Goal: Task Accomplishment & Management: Manage account settings

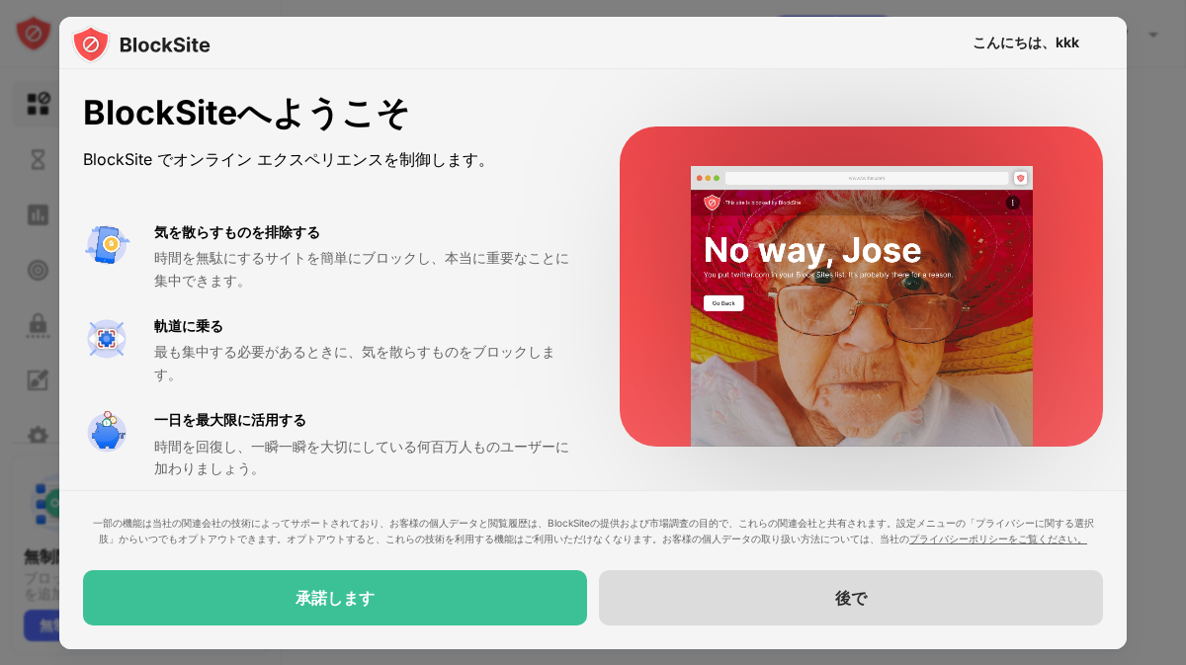
click at [878, 587] on div "後で" at bounding box center [851, 597] width 504 height 55
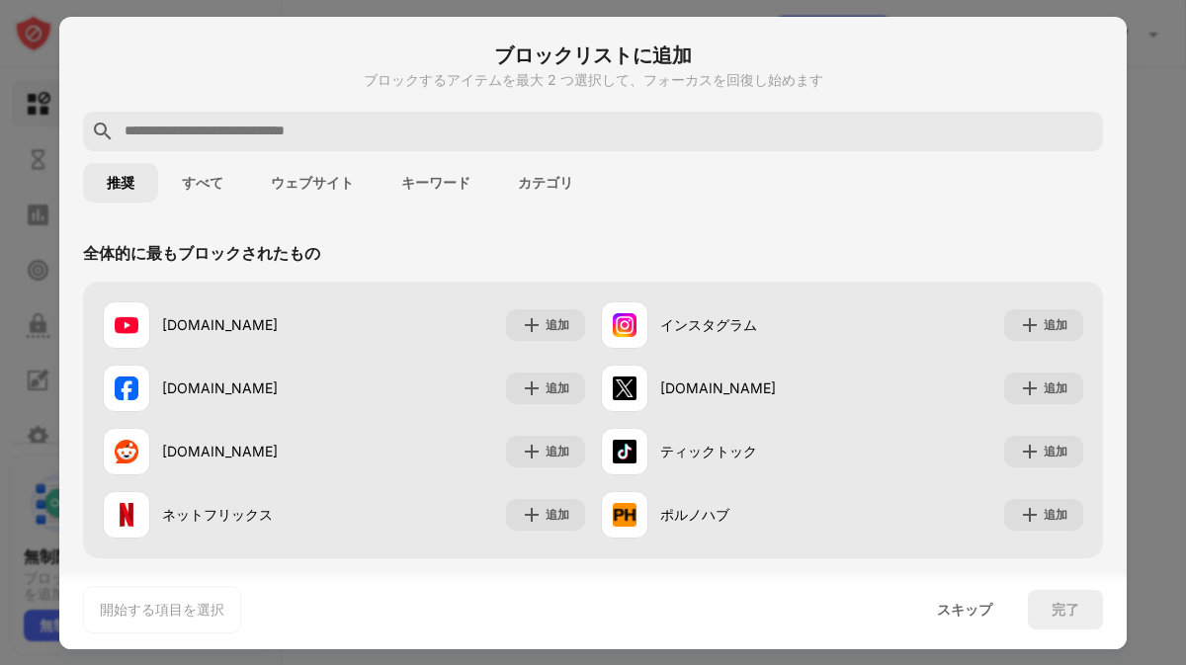
click at [450, 185] on font "キーワード" at bounding box center [435, 183] width 69 height 16
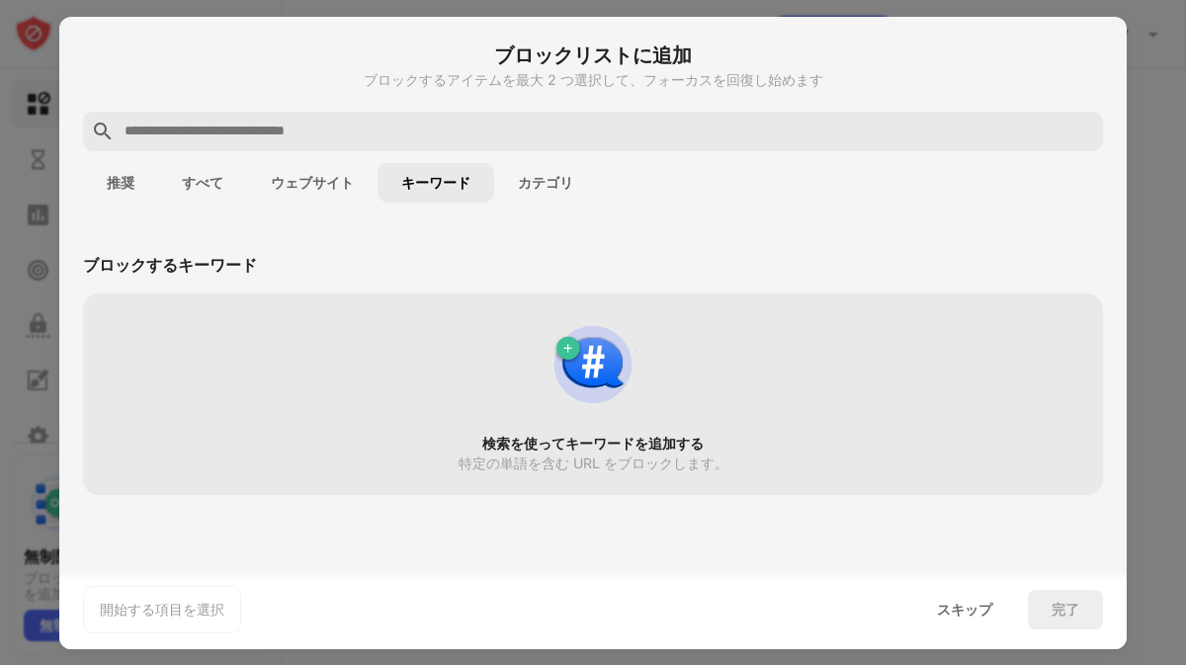
drag, startPoint x: 145, startPoint y: 174, endPoint x: 139, endPoint y: 185, distance: 12.4
click at [140, 183] on button "推奨" at bounding box center [120, 183] width 75 height 40
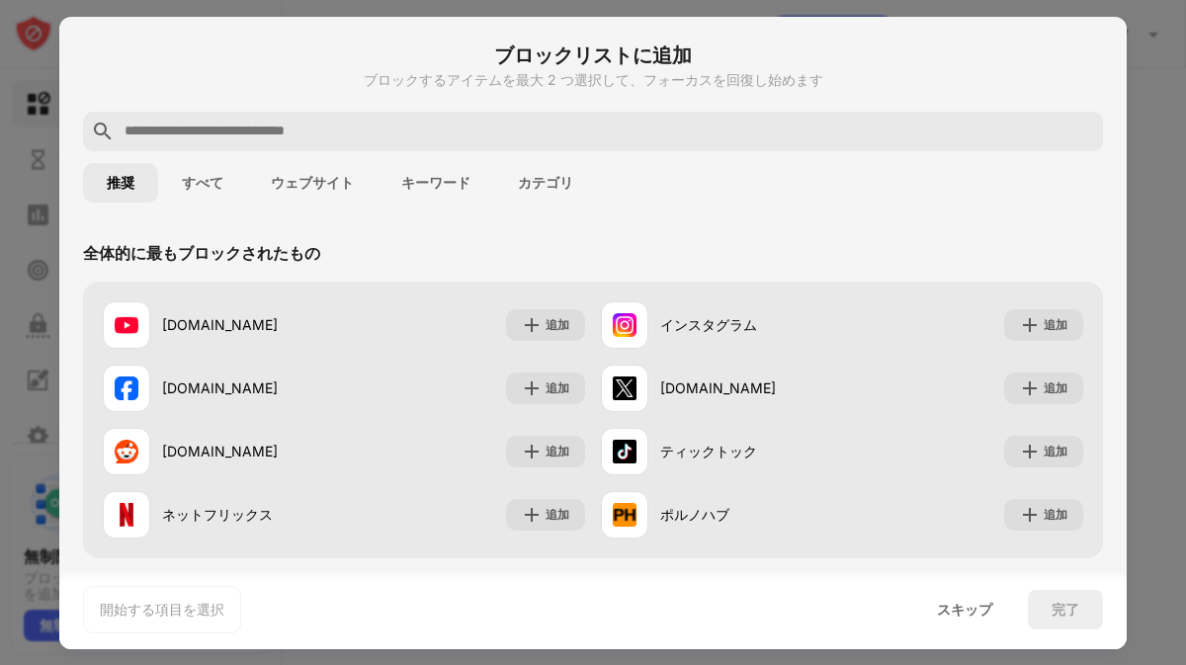
click at [171, 118] on div at bounding box center [593, 132] width 1020 height 40
click at [176, 135] on input "text" at bounding box center [609, 132] width 973 height 24
paste input "**********"
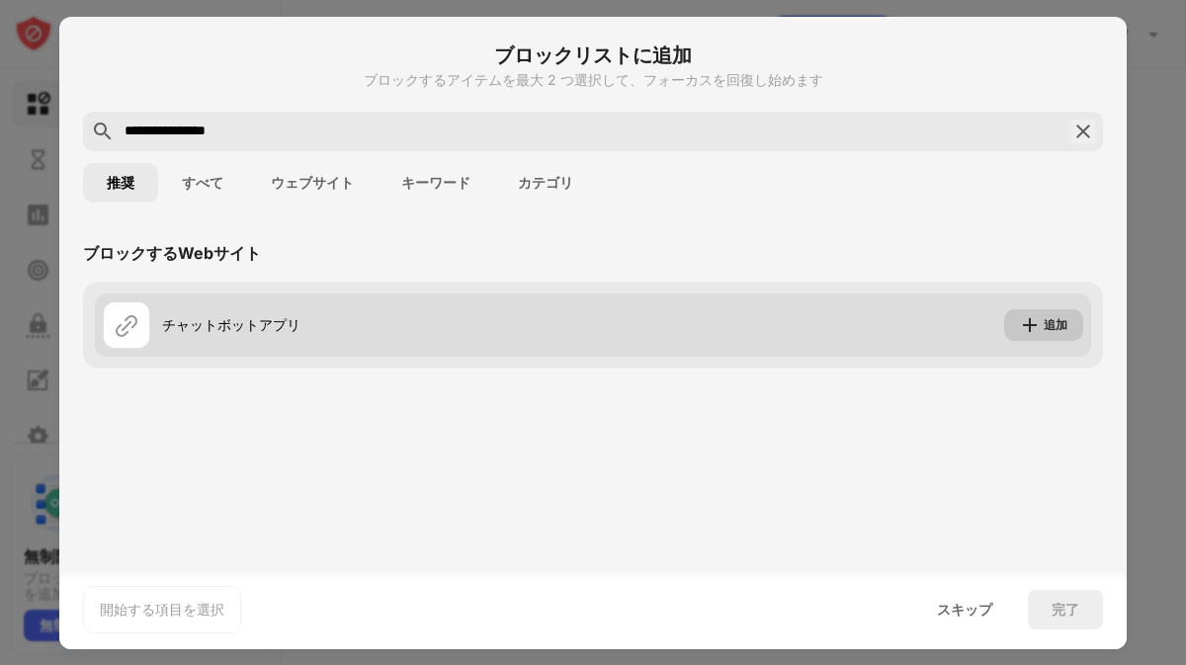
type input "**********"
click at [1048, 323] on font "追加" at bounding box center [1056, 324] width 24 height 15
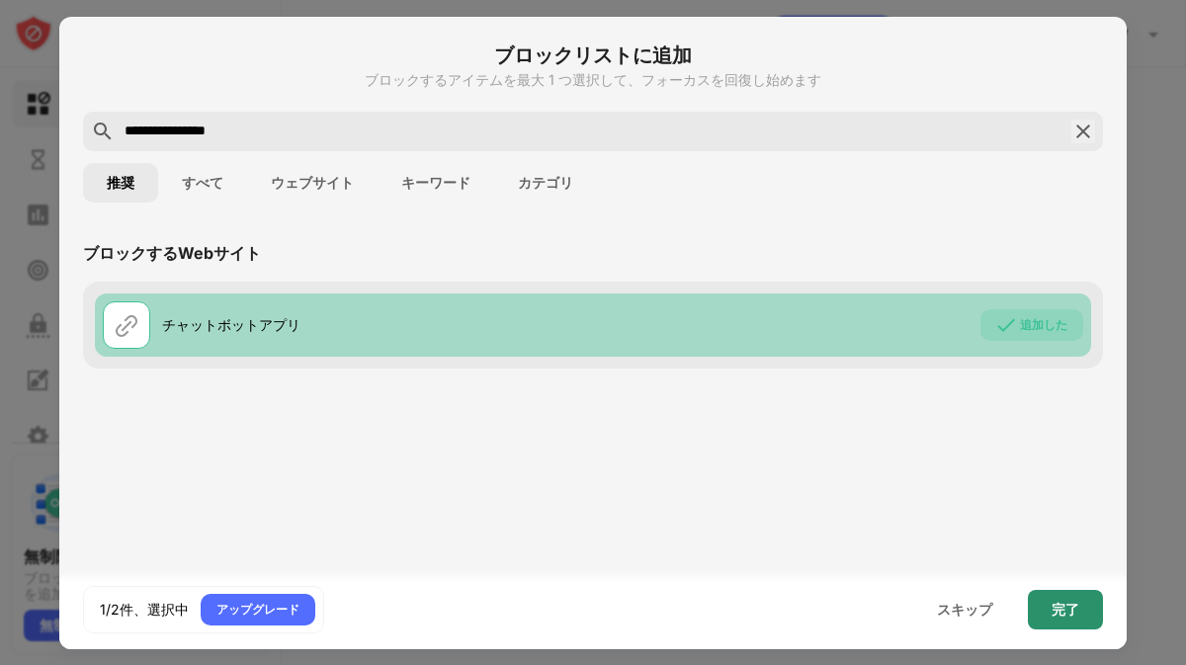
click at [1076, 598] on div "完了" at bounding box center [1065, 610] width 75 height 40
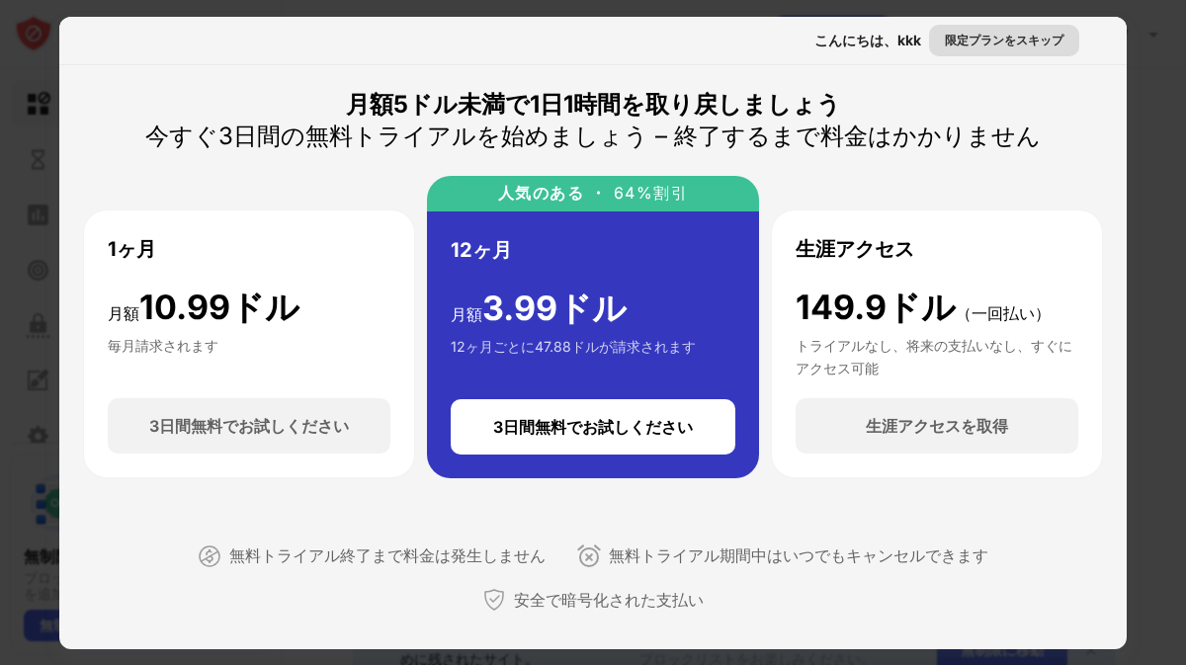
click at [973, 40] on font "限定プランをスキップ" at bounding box center [1004, 40] width 119 height 15
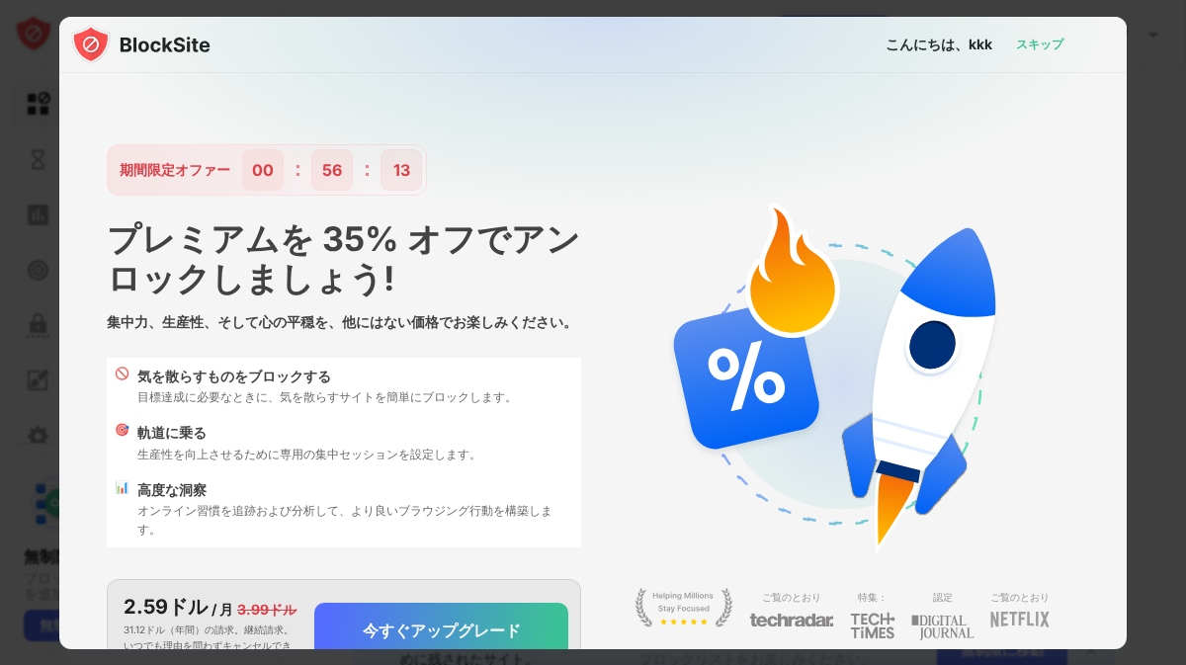
click at [1025, 45] on font "スキップ" at bounding box center [1039, 44] width 47 height 15
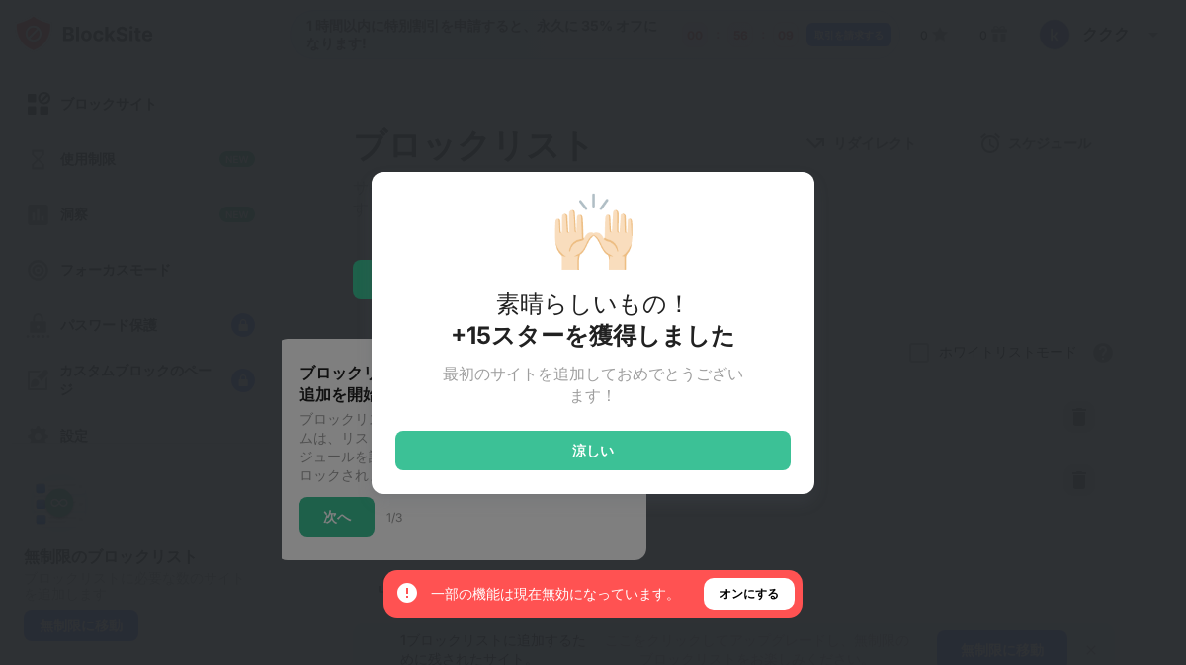
click at [790, 203] on div "🙌🏻 素晴らしいもの！ +15スターを獲得しました 最初のサイトを追加しておめでとうございます！ 涼しい" at bounding box center [593, 333] width 443 height 322
drag, startPoint x: 736, startPoint y: 253, endPoint x: 603, endPoint y: 356, distance: 167.7
click at [603, 356] on div "🙌🏻 素晴らしいもの！ +15スターを獲得しました 最初のサイトを追加しておめでとうございます！ 涼しい" at bounding box center [593, 333] width 443 height 322
click at [858, 277] on div "🙌🏻 素晴らしいもの！ +15スターを獲得しました 最初のサイトを追加しておめでとうございます！ 涼しい" at bounding box center [593, 332] width 1186 height 665
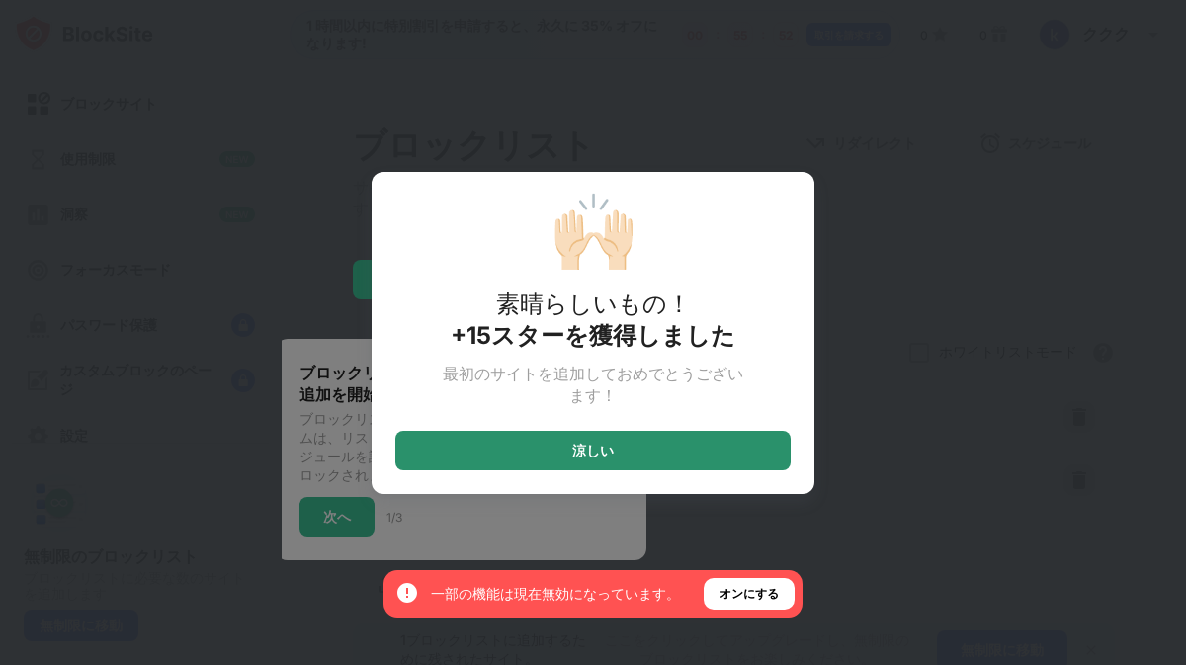
click at [617, 437] on div "涼しい" at bounding box center [592, 451] width 395 height 40
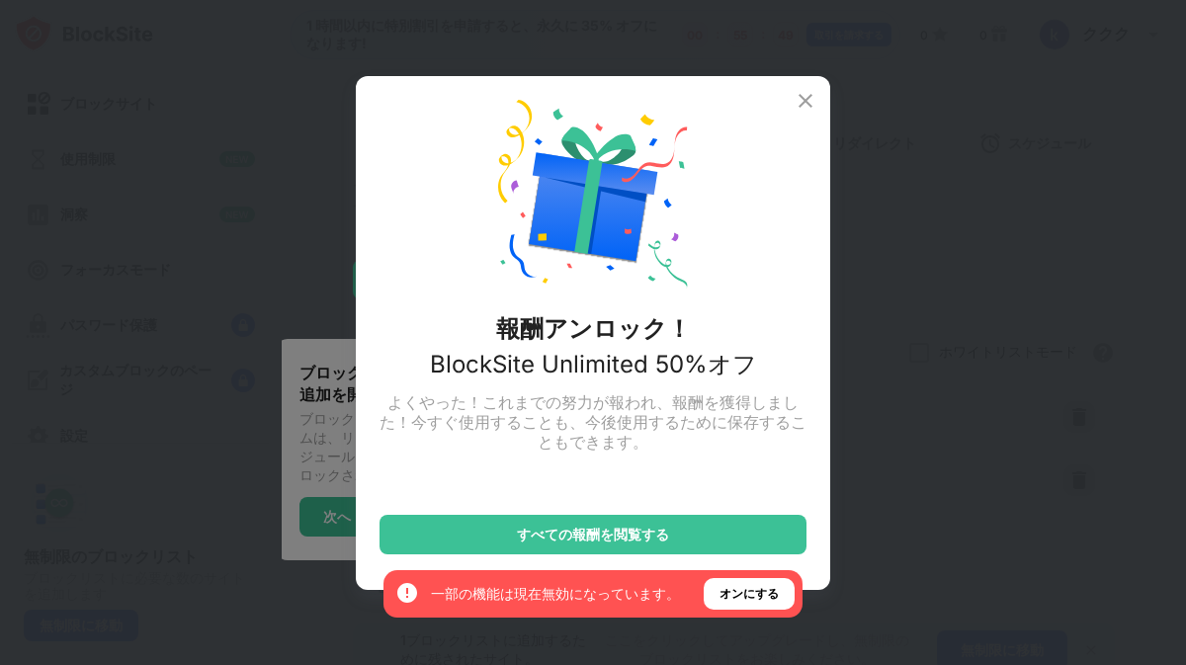
click at [811, 100] on img at bounding box center [806, 101] width 24 height 24
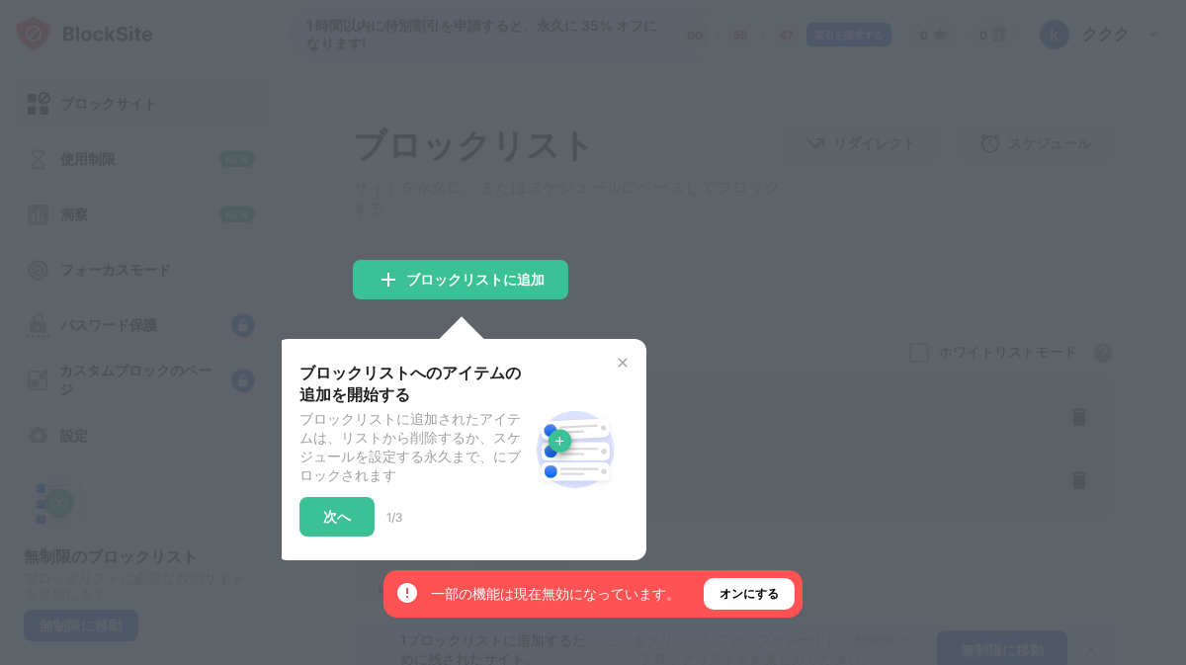
click at [625, 364] on img at bounding box center [623, 363] width 16 height 16
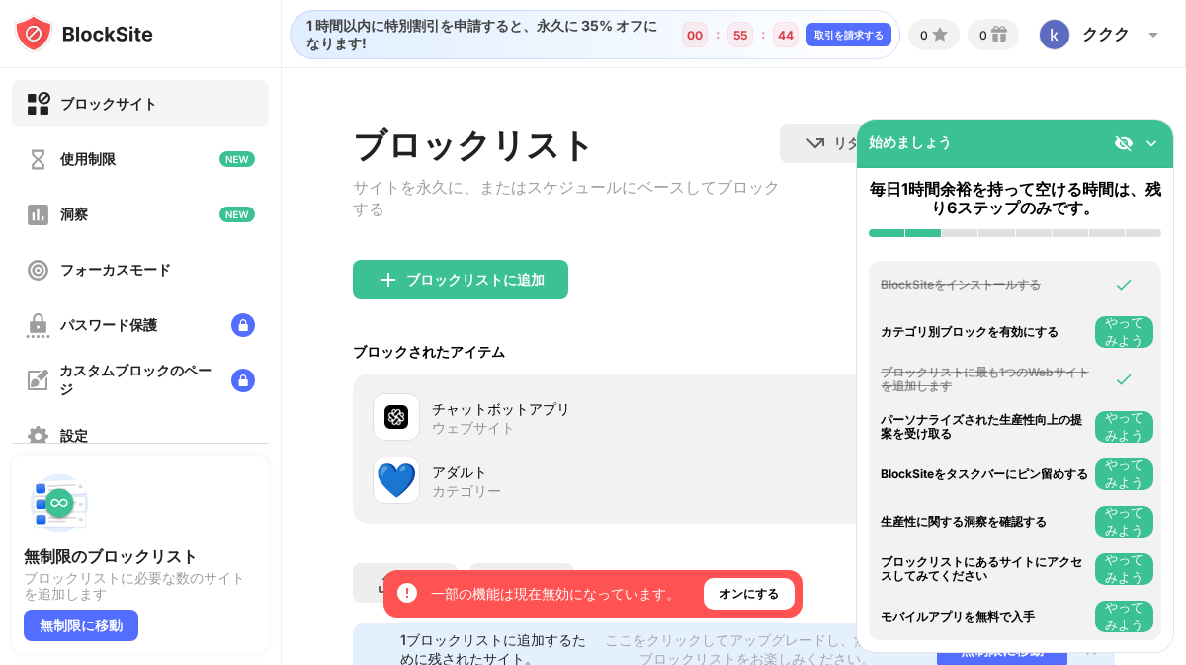
click at [1151, 139] on img at bounding box center [1152, 143] width 20 height 20
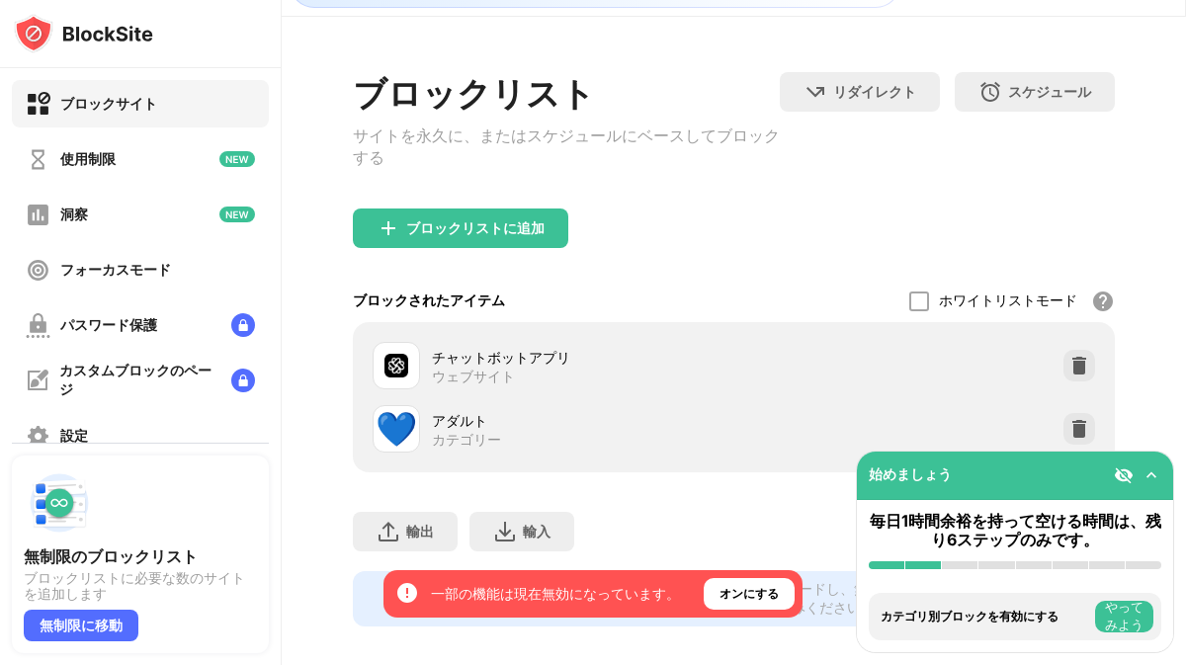
scroll to position [90, 0]
